Goal: Task Accomplishment & Management: Manage account settings

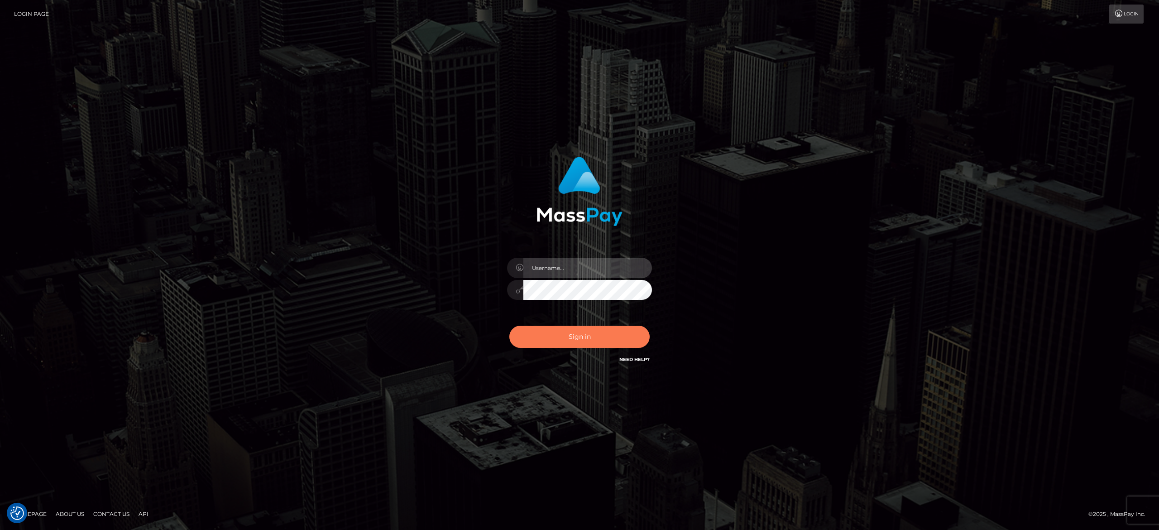
type input "[PERSON_NAME].[PERSON_NAME]"
click at [569, 342] on button "Sign in" at bounding box center [579, 337] width 140 height 22
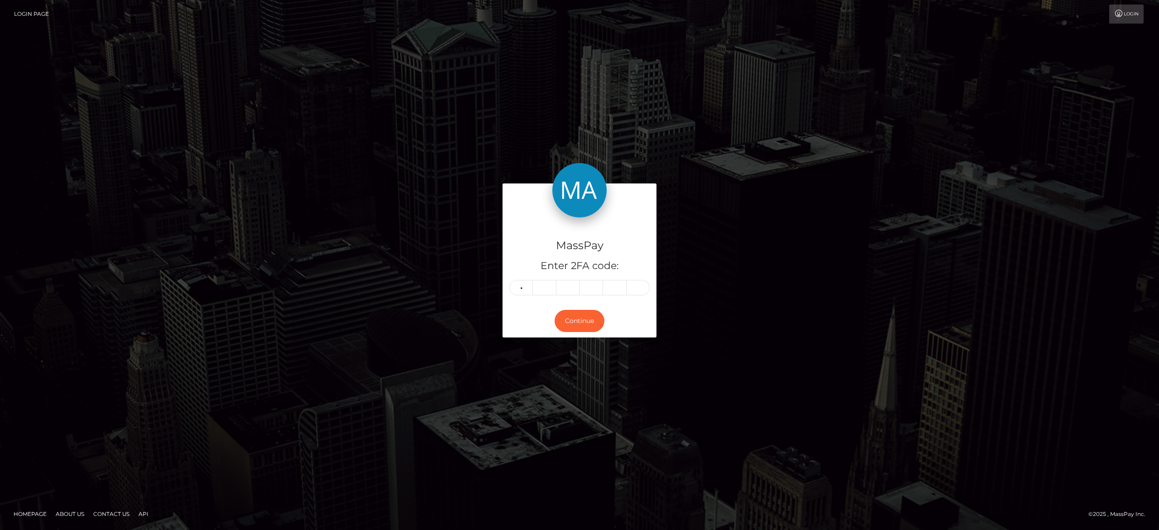
type input "7"
type input "1"
type input "4"
type input "9"
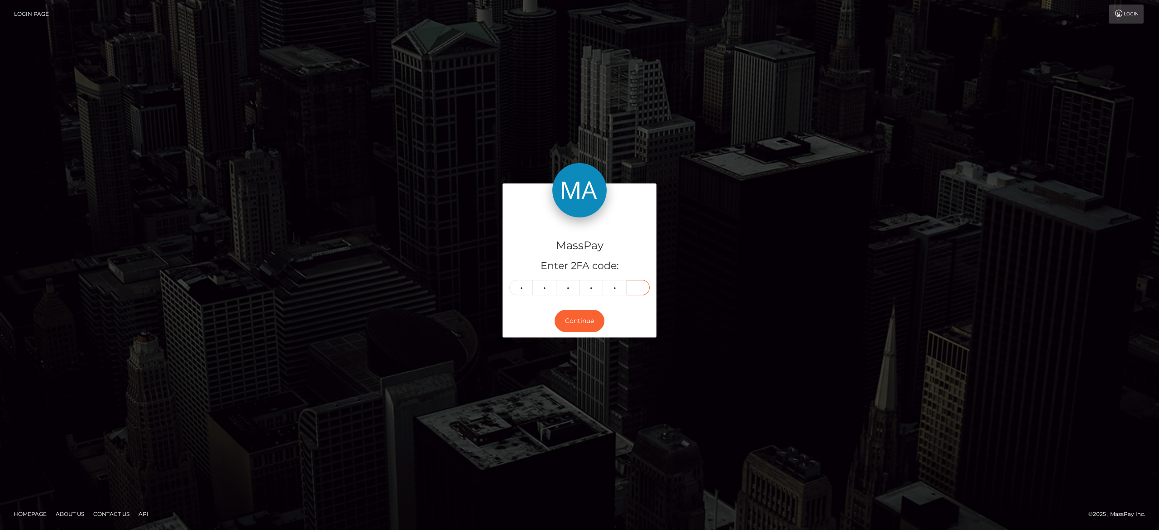
type input "0"
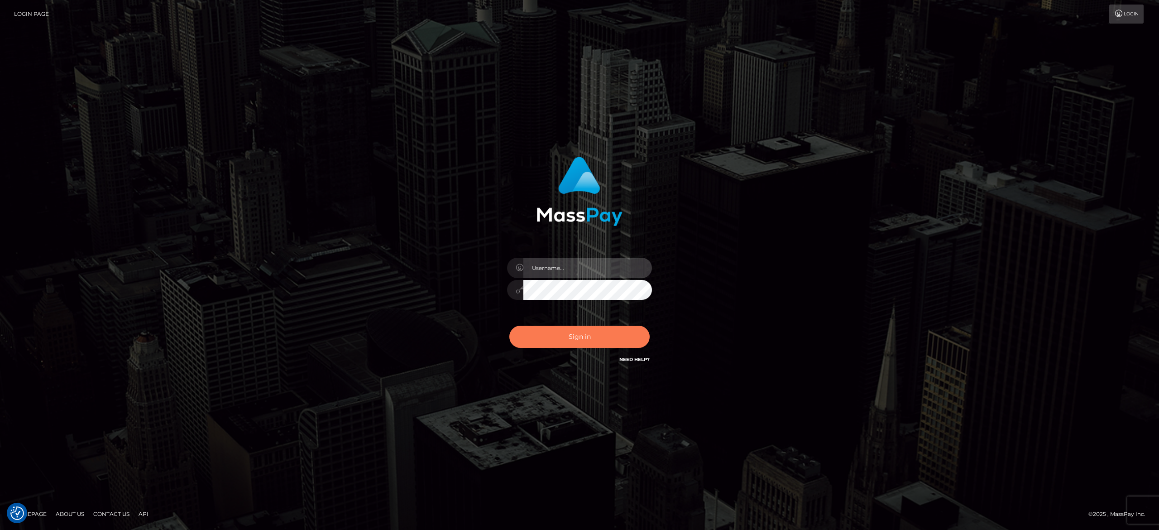
type input "[PERSON_NAME].[PERSON_NAME]"
click at [607, 331] on button "Sign in" at bounding box center [579, 337] width 140 height 22
type input "alexandra.barbu"
click at [607, 331] on button "Sign in" at bounding box center [579, 337] width 140 height 22
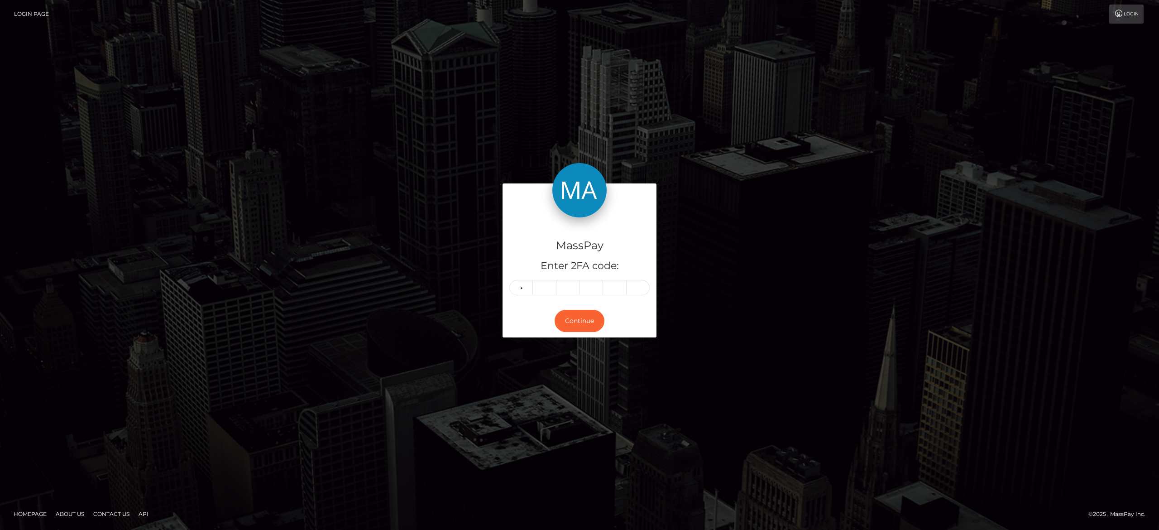
type input "8"
type input "2"
type input "6"
type input "5"
type input "8"
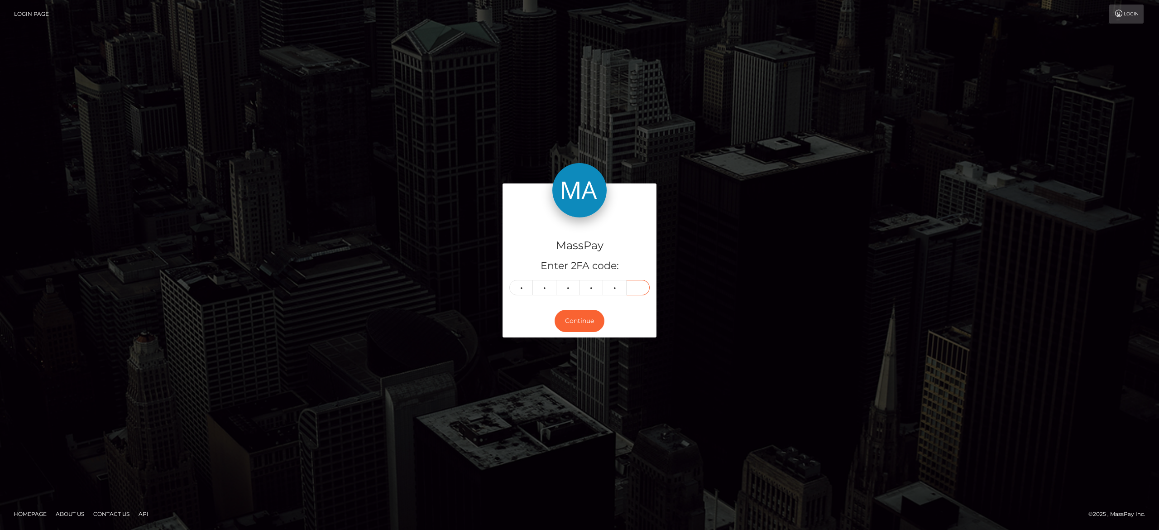
type input "1"
